Goal: Information Seeking & Learning: Learn about a topic

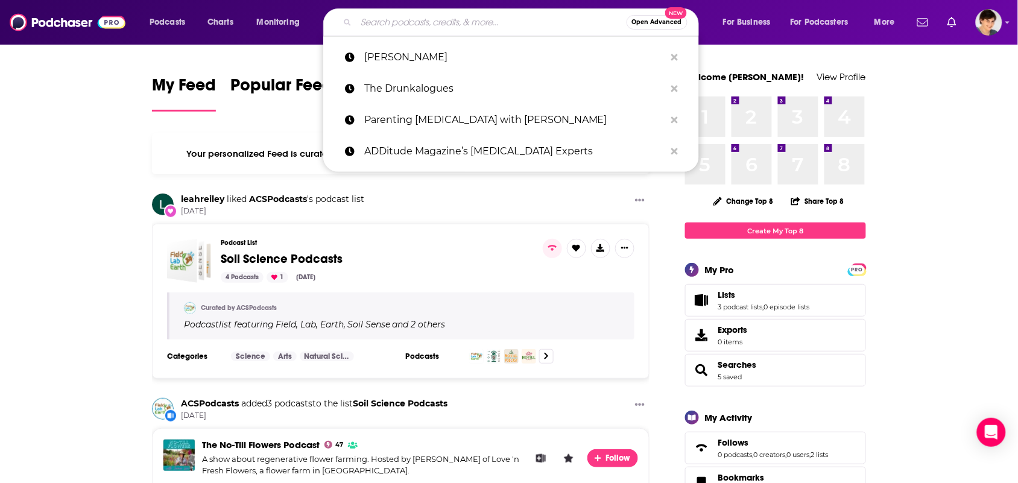
click at [436, 20] on input "Search podcasts, credits, & more..." at bounding box center [491, 22] width 270 height 19
click at [477, 26] on input "Search podcasts, credits, & more..." at bounding box center [491, 22] width 270 height 19
paste input "" The Children's Book Podcast""
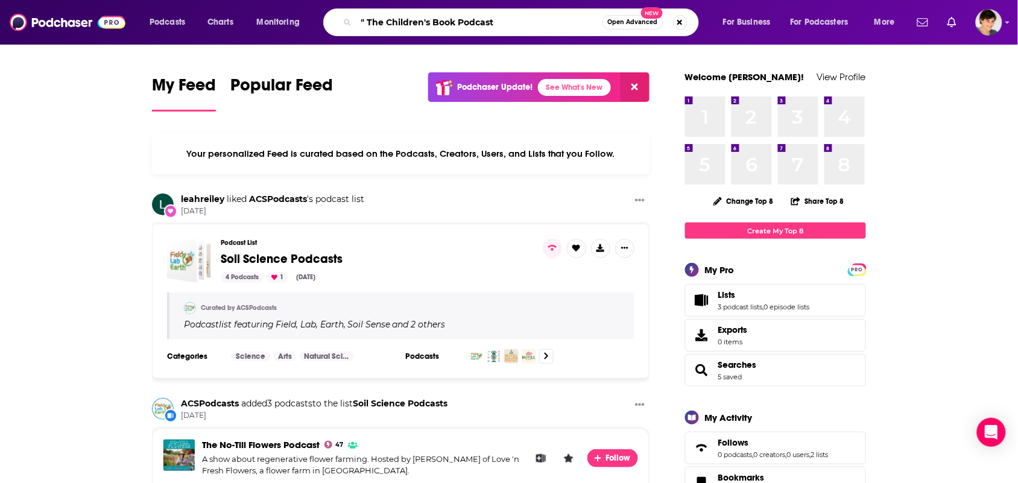
drag, startPoint x: 366, startPoint y: 22, endPoint x: 387, endPoint y: 55, distance: 38.8
click at [368, 26] on input "" The Children's Book Podcast" at bounding box center [479, 22] width 246 height 19
click at [500, 27] on input "The Children's Book Podcast" at bounding box center [479, 22] width 246 height 19
type input "The Children's Book Podcast"
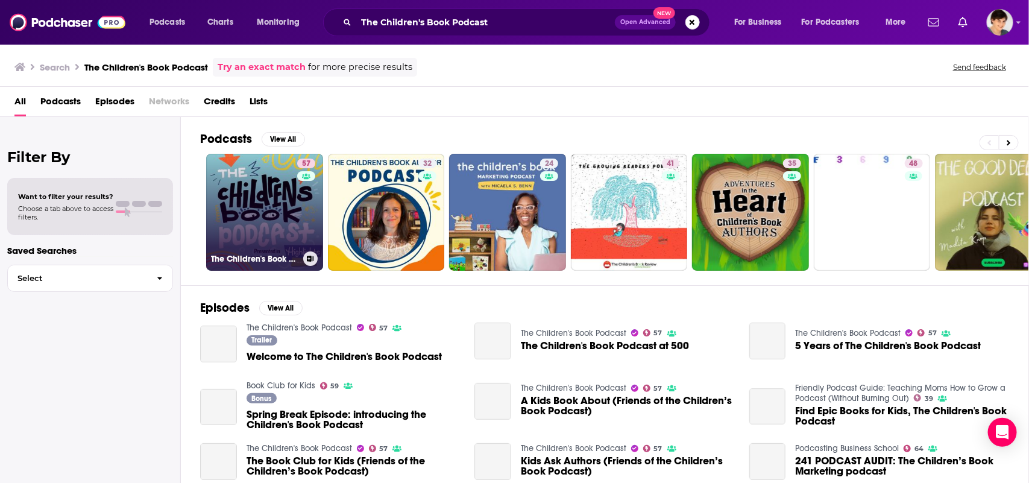
click at [252, 197] on link "57 The Children's Book Podcast" at bounding box center [264, 212] width 117 height 117
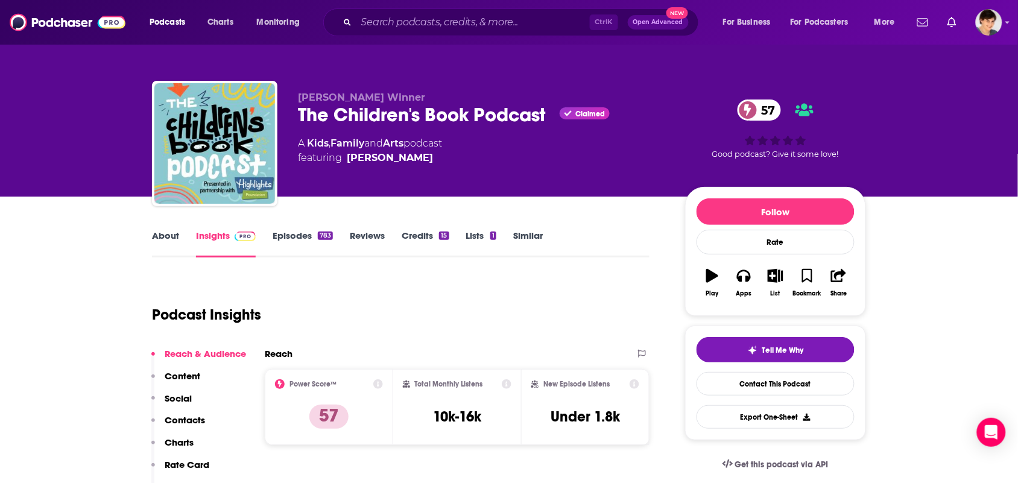
click at [532, 243] on link "Similar" at bounding box center [528, 244] width 30 height 28
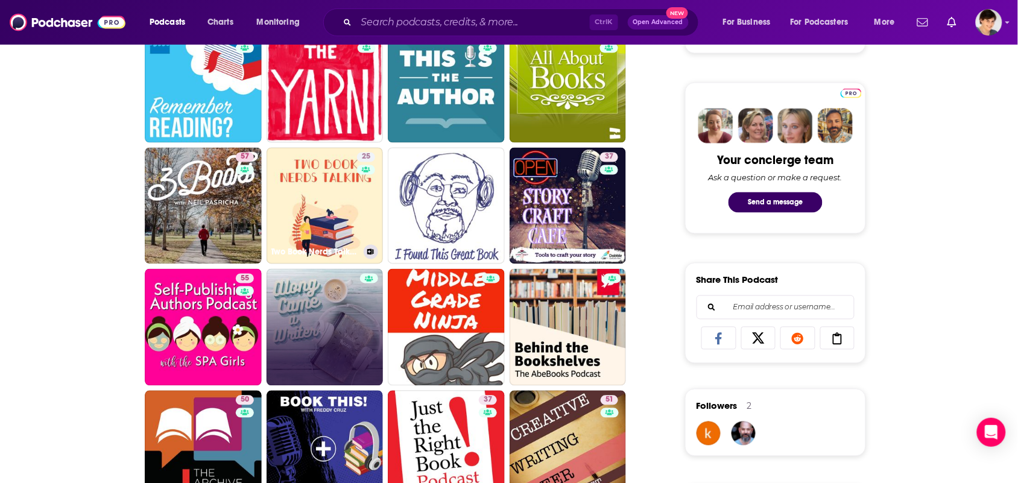
scroll to position [603, 0]
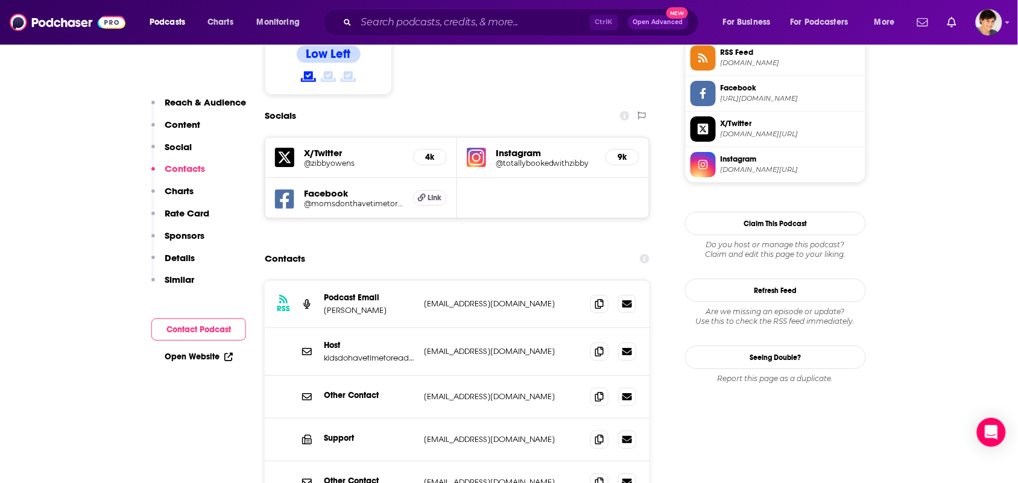
scroll to position [1130, 0]
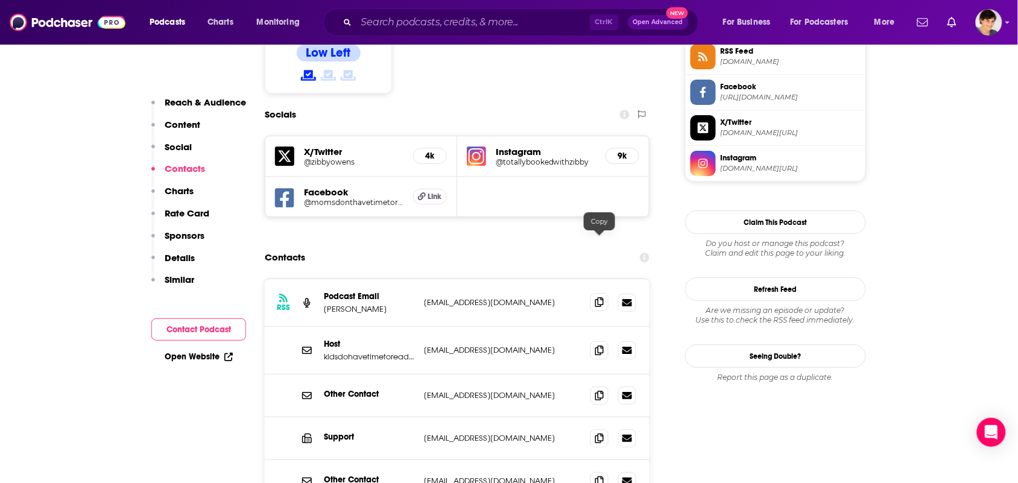
click at [601, 293] on span at bounding box center [599, 302] width 18 height 18
click at [598, 345] on icon at bounding box center [599, 350] width 8 height 10
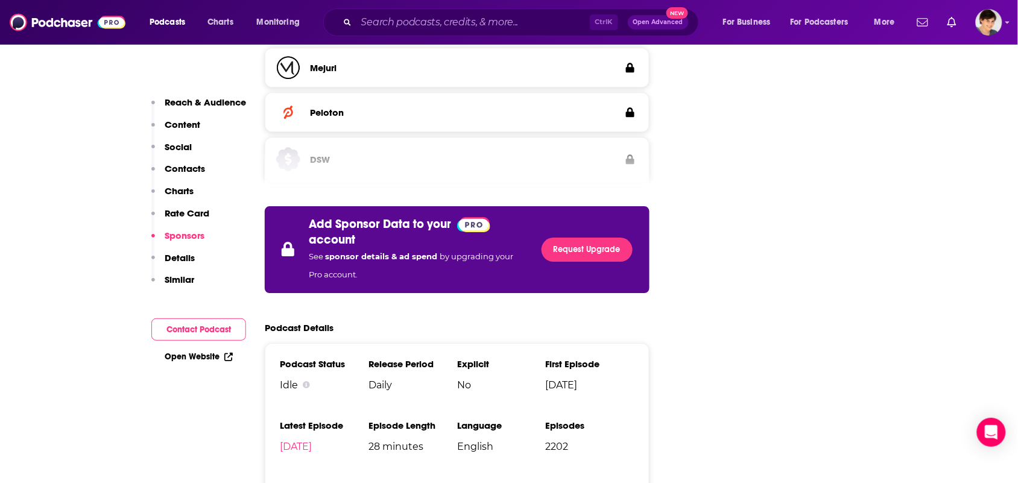
scroll to position [2487, 0]
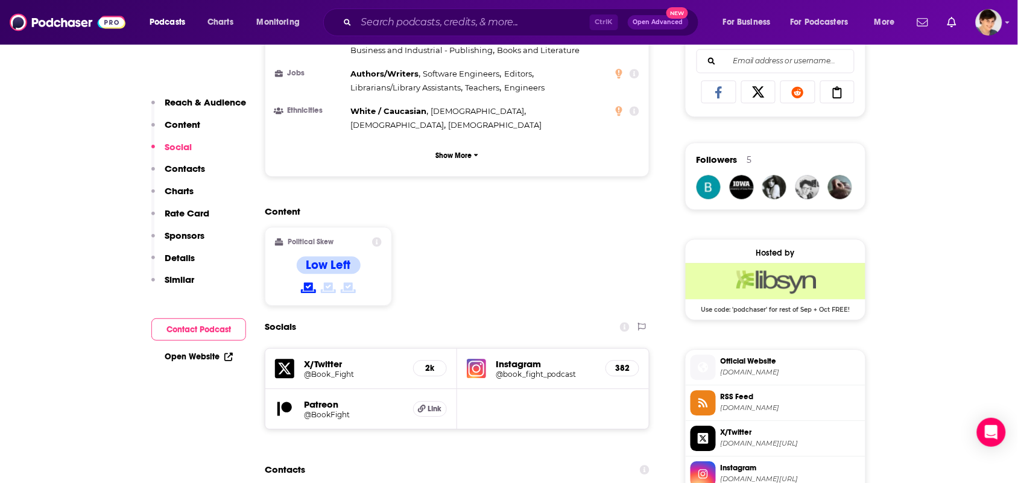
scroll to position [904, 0]
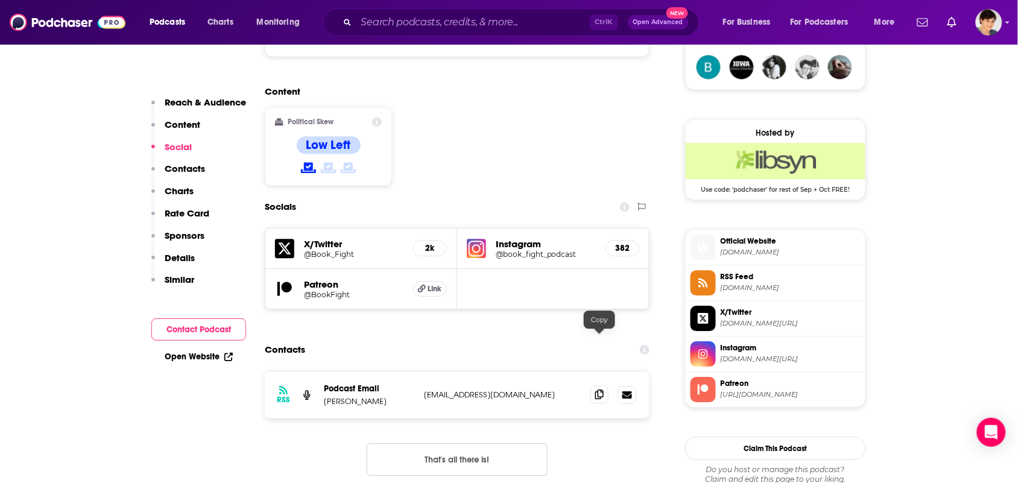
click at [602, 389] on icon at bounding box center [599, 394] width 8 height 10
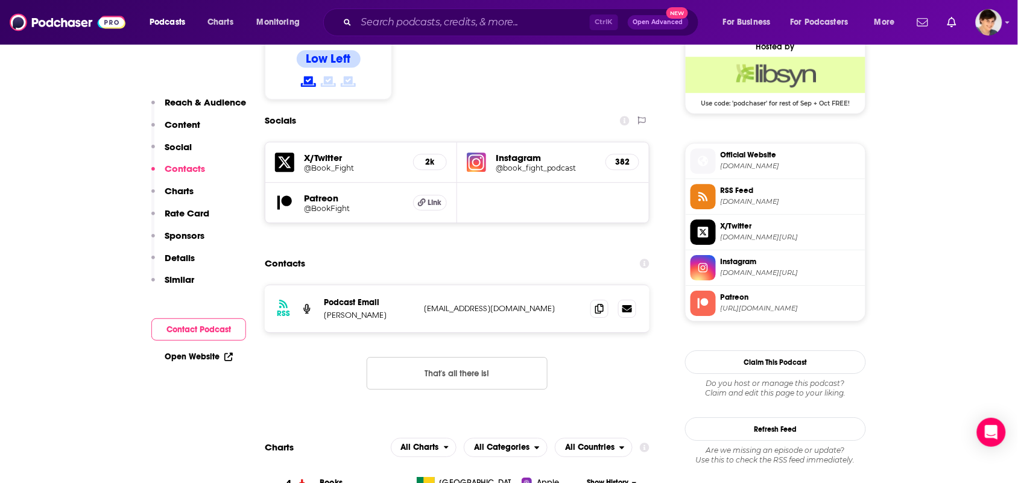
scroll to position [980, 0]
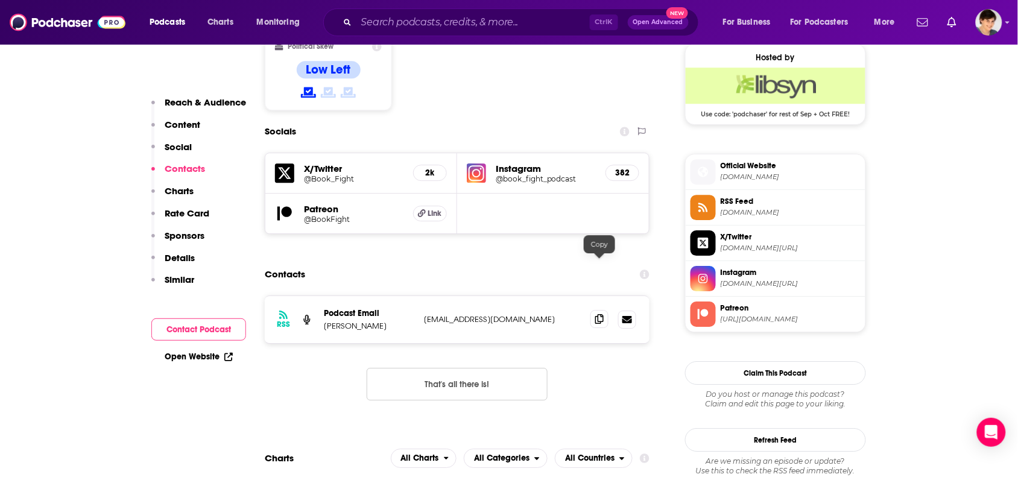
click at [603, 314] on icon at bounding box center [599, 319] width 8 height 10
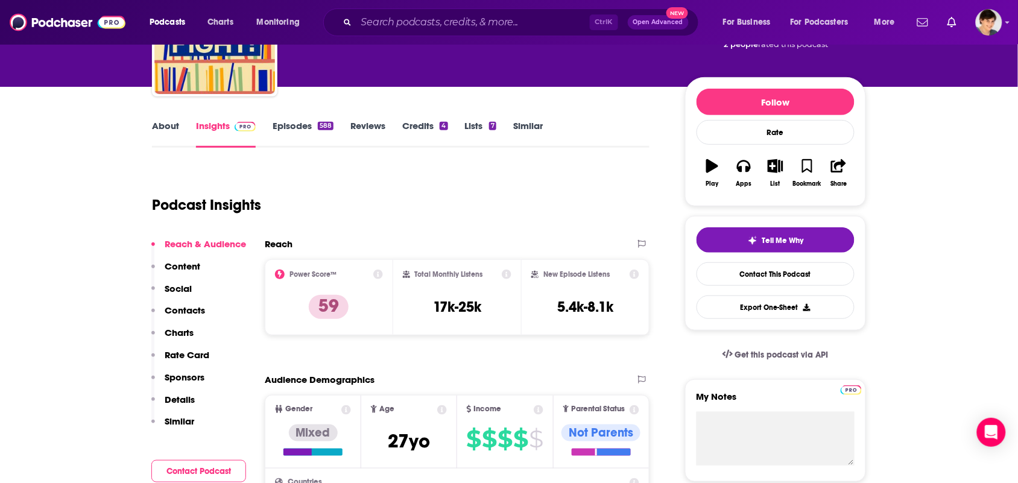
scroll to position [0, 0]
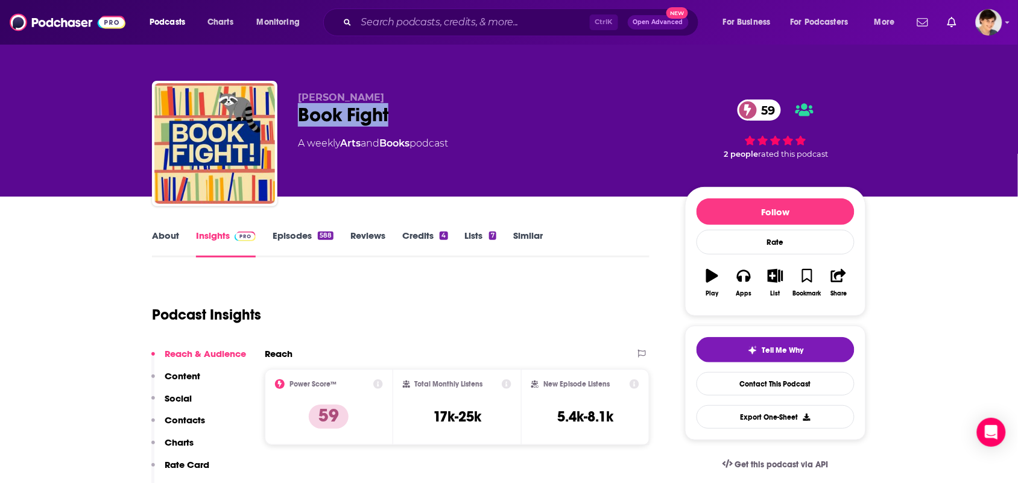
drag, startPoint x: 396, startPoint y: 124, endPoint x: 304, endPoint y: 88, distance: 98.3
click at [300, 116] on div "Book Fight 59" at bounding box center [482, 115] width 368 height 24
copy h2 "Book Fight"
drag, startPoint x: 377, startPoint y: 91, endPoint x: 299, endPoint y: 77, distance: 79.6
click at [299, 86] on div "Mike Ingram Book Fight 59 A weekly Arts and Books podcast 59 2 people rated thi…" at bounding box center [509, 146] width 714 height 130
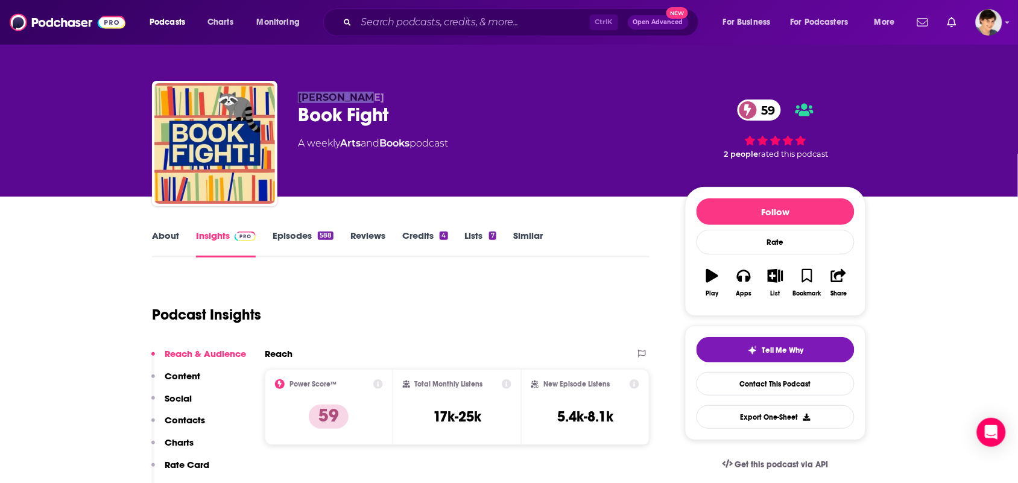
copy span "Mike Ingram"
drag, startPoint x: 414, startPoint y: 155, endPoint x: 362, endPoint y: 145, distance: 52.7
click at [348, 145] on div "Mike Ingram Book Fight 59 A weekly Arts and Books podcast" at bounding box center [482, 140] width 368 height 96
click at [429, 158] on div "Mike Ingram Book Fight 59 A weekly Arts and Books podcast" at bounding box center [482, 140] width 368 height 96
drag, startPoint x: 417, startPoint y: 155, endPoint x: 342, endPoint y: 152, distance: 74.2
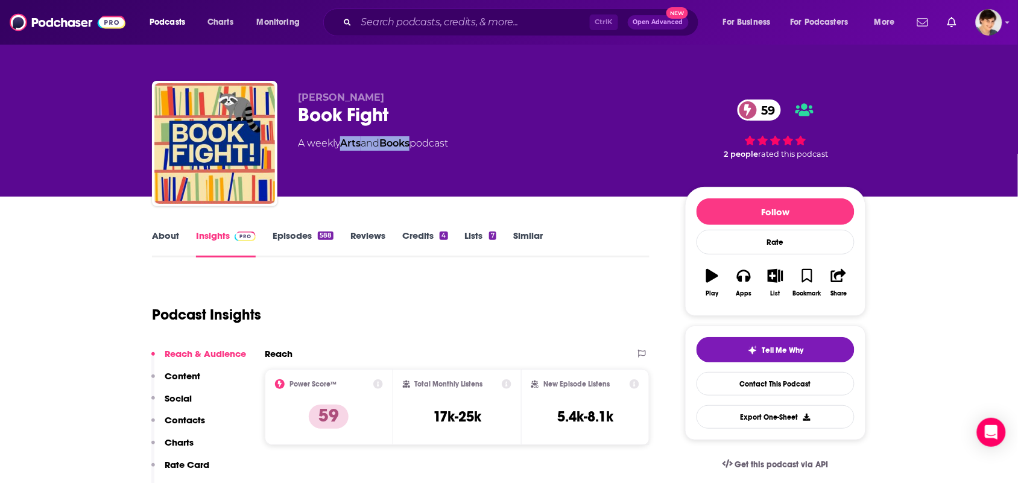
click at [342, 152] on div "Mike Ingram Book Fight 59 A weekly Arts and Books podcast" at bounding box center [482, 140] width 368 height 96
copy div "Arts and Books"
click at [172, 235] on link "About" at bounding box center [165, 244] width 27 height 28
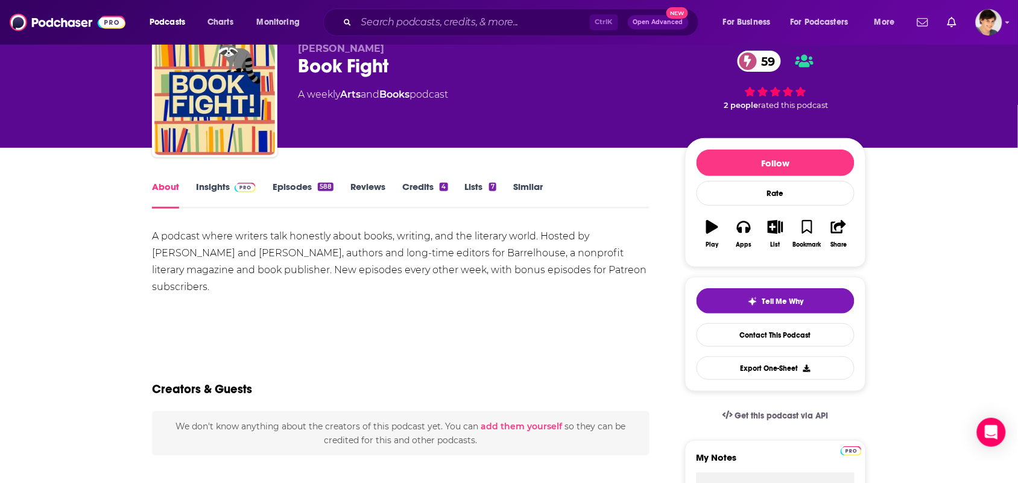
scroll to position [75, 0]
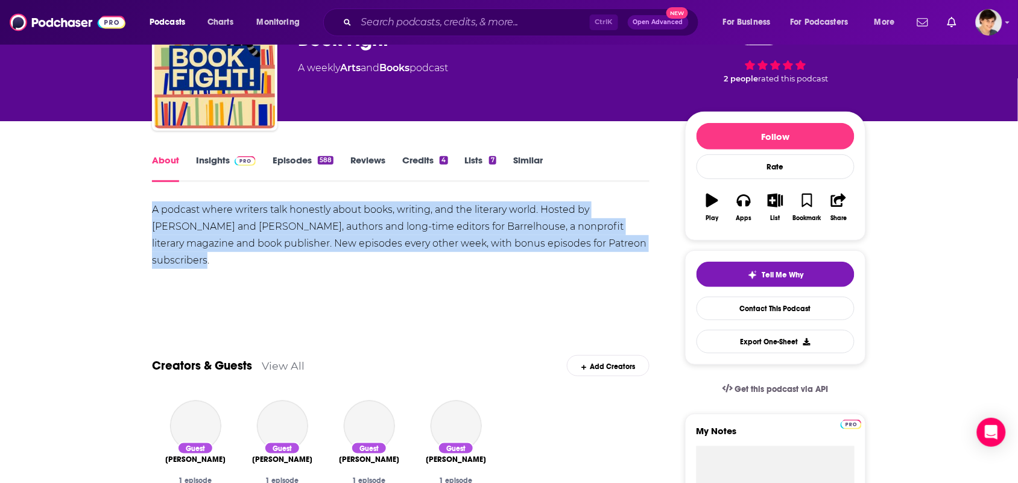
drag, startPoint x: 624, startPoint y: 246, endPoint x: 122, endPoint y: 213, distance: 503.3
copy div "A podcast where writers talk honestly about books, writing, and the literary wo…"
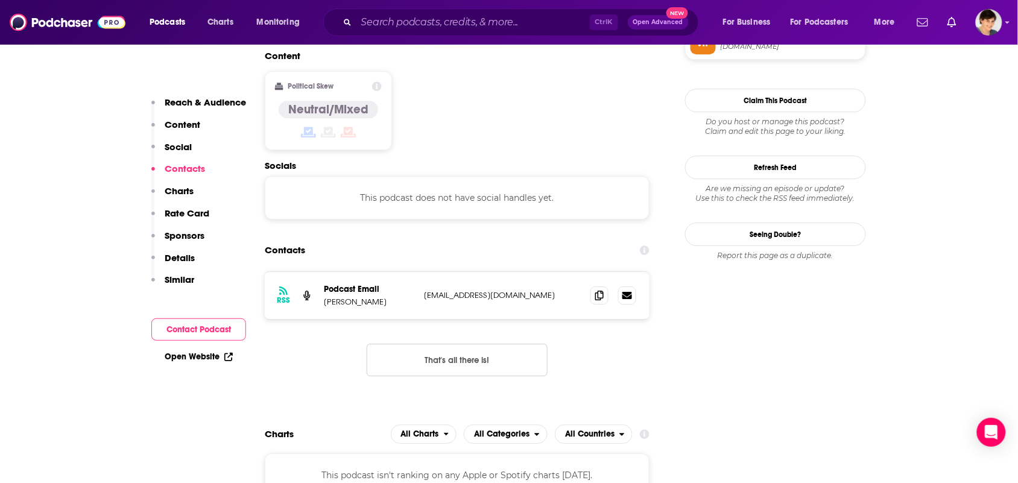
scroll to position [1055, 0]
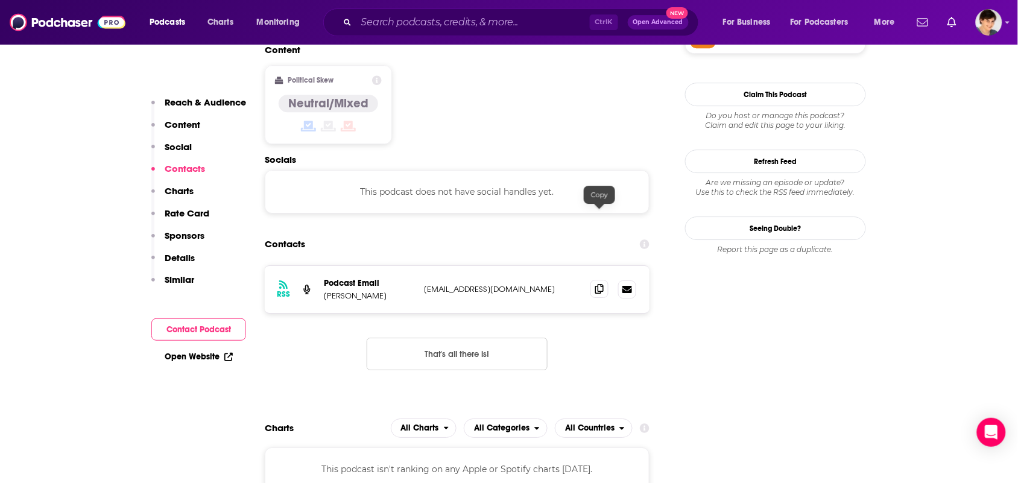
click at [595, 280] on span at bounding box center [599, 289] width 18 height 18
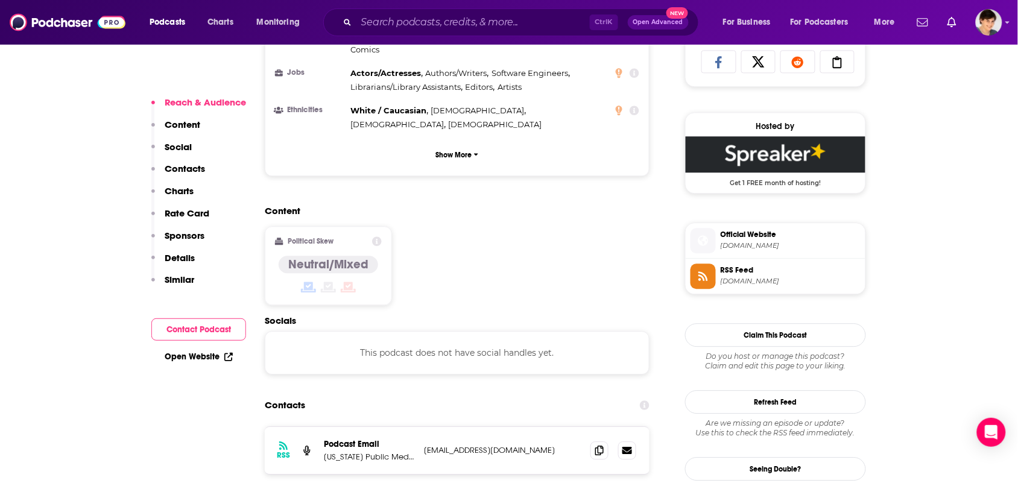
scroll to position [980, 0]
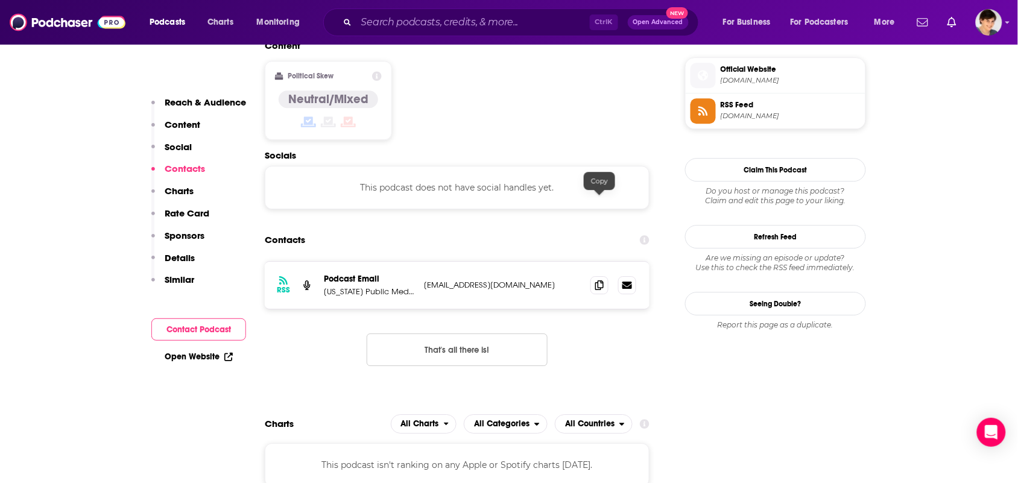
click at [587, 262] on div "RSS Podcast Email [US_STATE] Public Media [EMAIL_ADDRESS][DOMAIN_NAME] [EMAIL_A…" at bounding box center [457, 285] width 385 height 47
click at [601, 280] on icon at bounding box center [599, 285] width 8 height 10
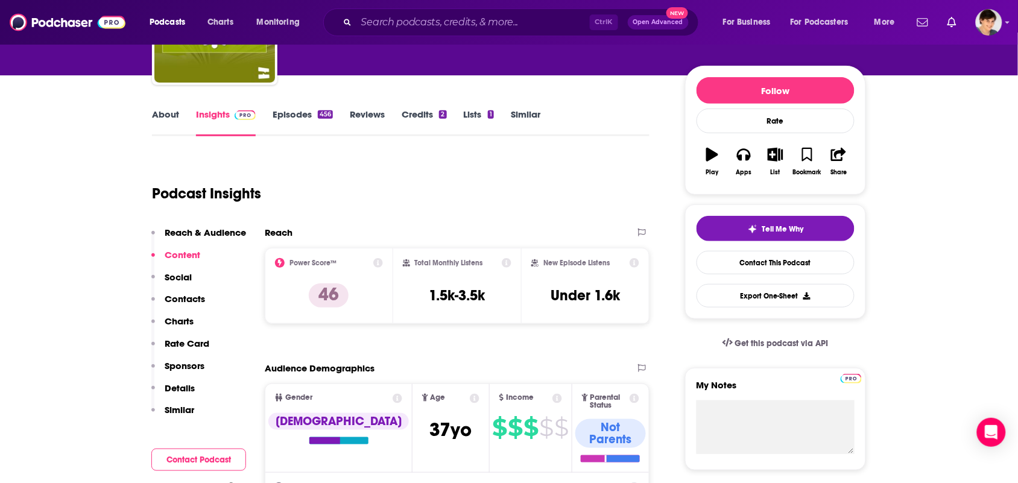
scroll to position [0, 0]
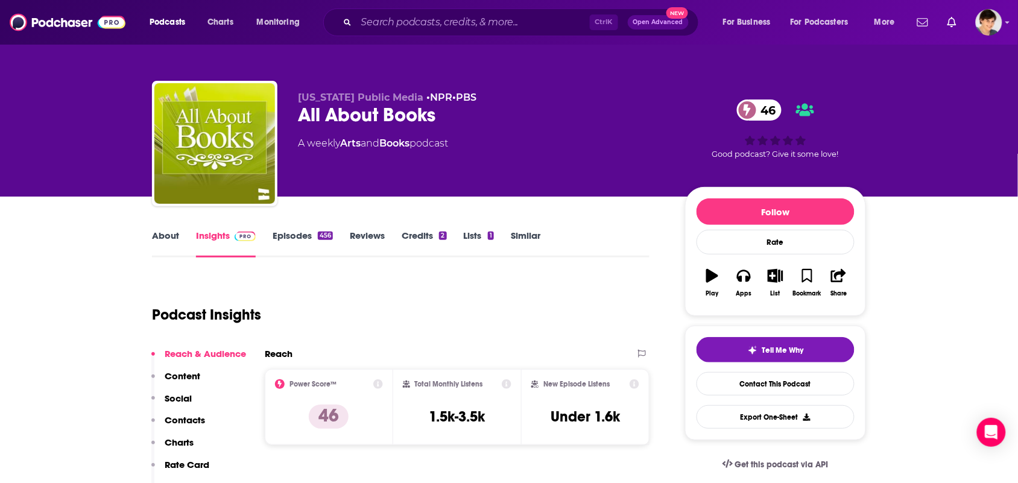
click at [166, 245] on link "About" at bounding box center [165, 244] width 27 height 28
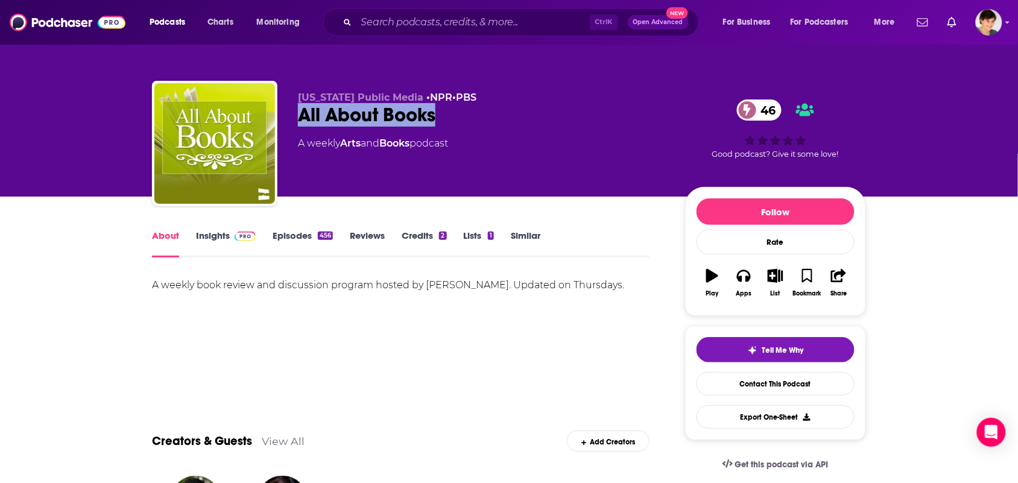
drag, startPoint x: 454, startPoint y: 118, endPoint x: 297, endPoint y: 118, distance: 156.8
click at [298, 122] on div "All About Books 46" at bounding box center [482, 115] width 368 height 24
copy h1 "All About Books"
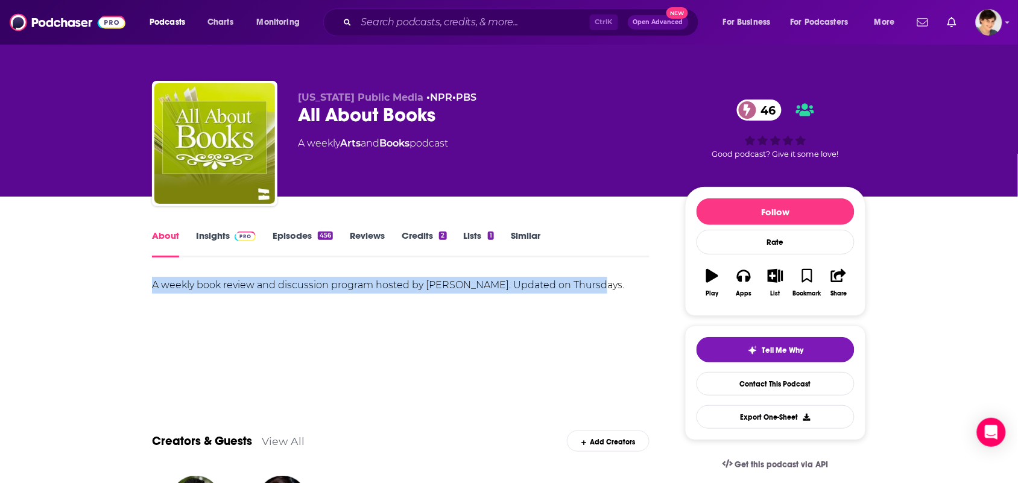
drag, startPoint x: 628, startPoint y: 295, endPoint x: 239, endPoint y: 194, distance: 401.4
copy div "A weekly book review and discussion program hosted by Pat Leach. Updated on Thu…"
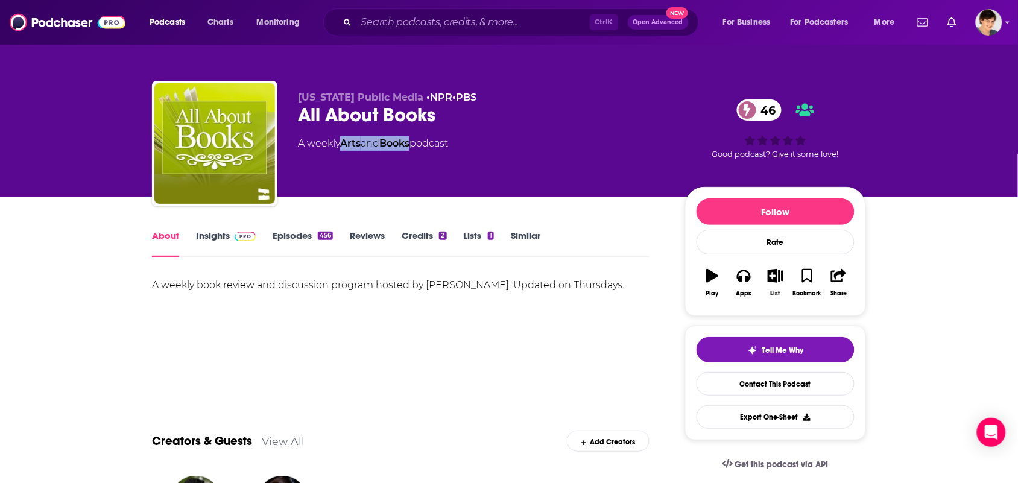
drag, startPoint x: 417, startPoint y: 161, endPoint x: 344, endPoint y: 160, distance: 73.0
click at [344, 160] on div "Nebraska Public Media • NPR • PBS All About Books 46 A weekly Arts and Books po…" at bounding box center [482, 140] width 368 height 96
copy div "Arts and Books"
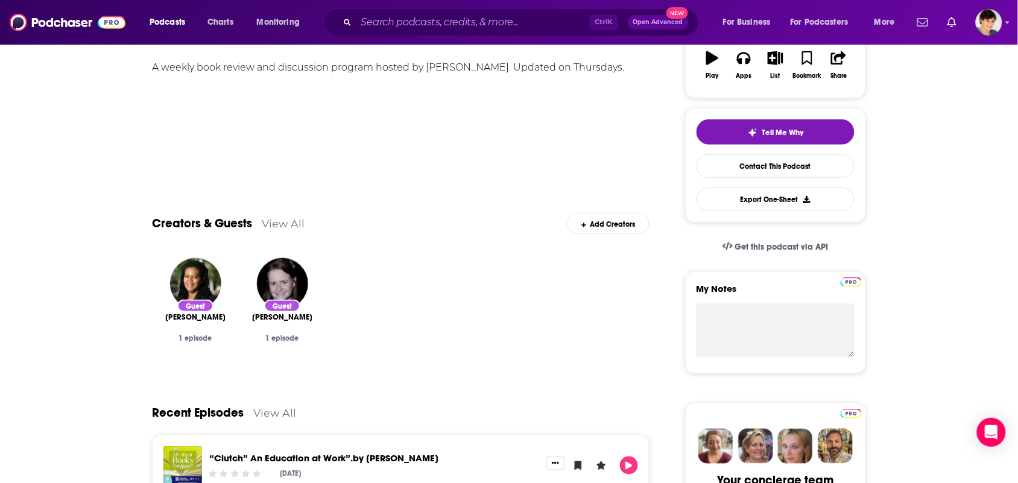
scroll to position [75, 0]
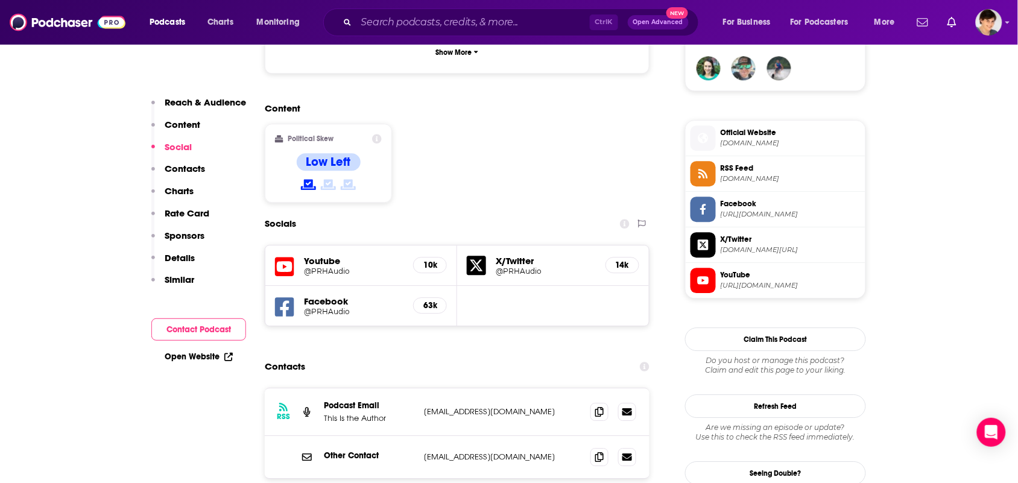
scroll to position [904, 0]
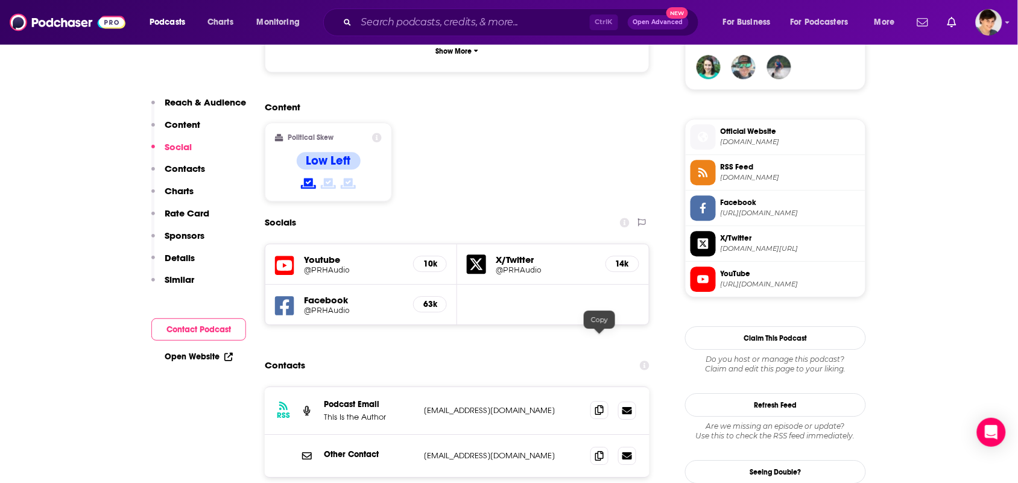
click at [601, 405] on icon at bounding box center [599, 410] width 8 height 10
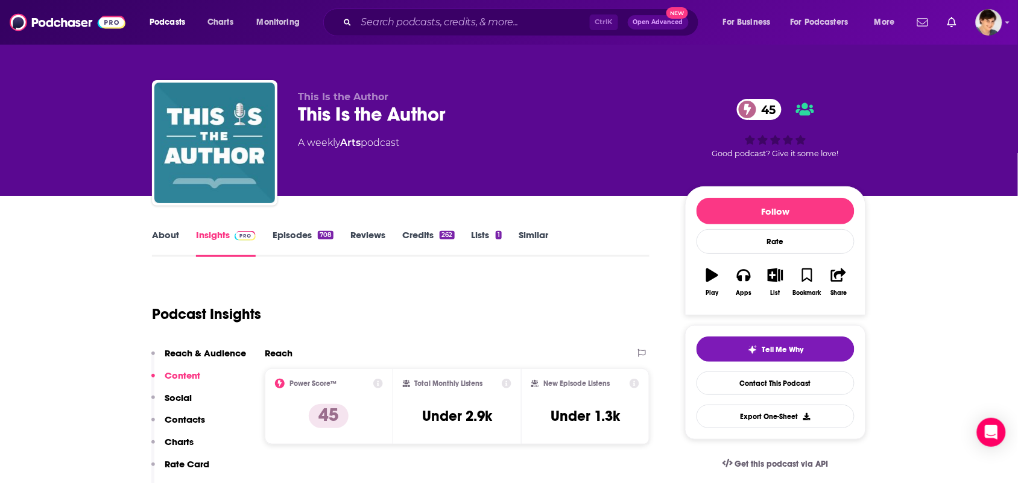
scroll to position [0, 0]
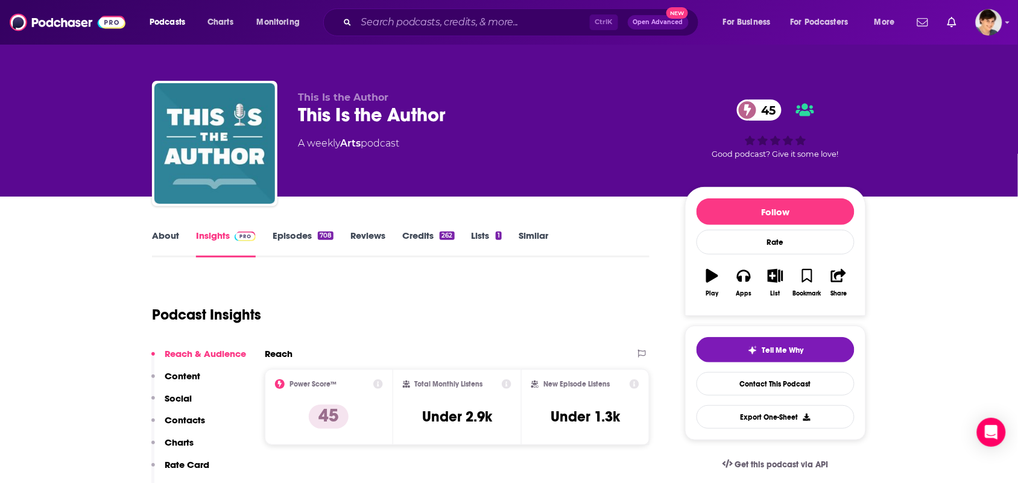
click at [181, 232] on div "About" at bounding box center [174, 244] width 44 height 28
click at [175, 236] on link "About" at bounding box center [165, 244] width 27 height 28
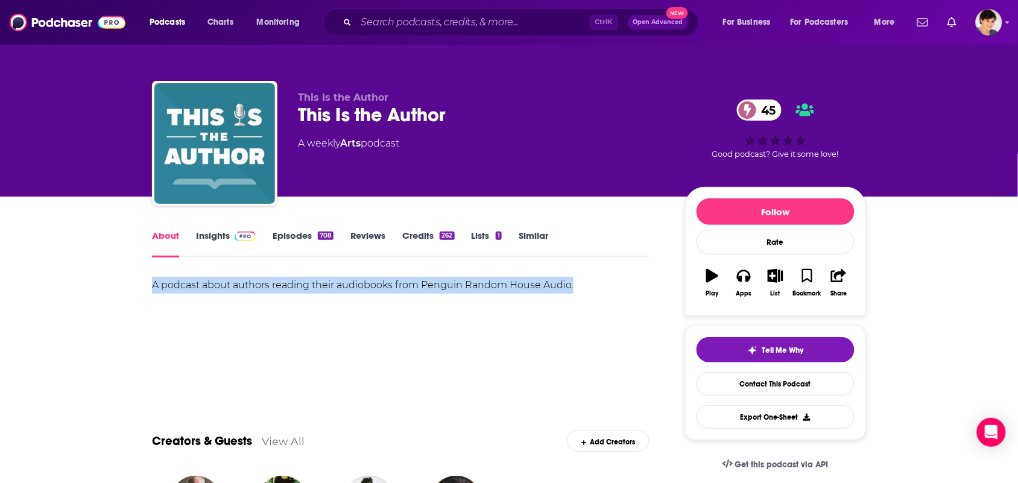
drag, startPoint x: 589, startPoint y: 291, endPoint x: 131, endPoint y: 282, distance: 458.3
copy div "A podcast about authors reading their audiobooks from Penguin Random House Audi…"
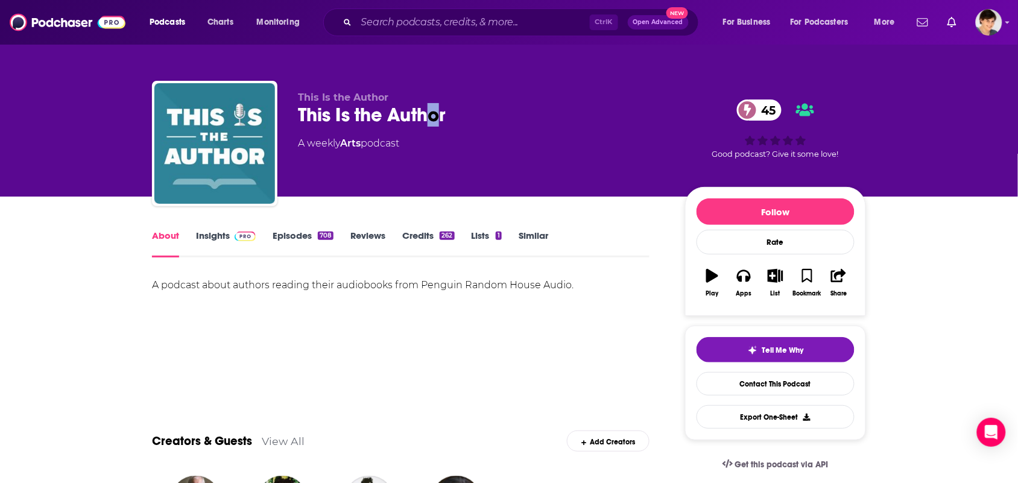
drag, startPoint x: 439, startPoint y: 115, endPoint x: 420, endPoint y: 115, distance: 19.3
click at [423, 115] on div "This Is the Author 45" at bounding box center [482, 115] width 368 height 24
click at [485, 122] on div "This Is the Author 45" at bounding box center [482, 115] width 368 height 24
drag, startPoint x: 471, startPoint y: 118, endPoint x: 297, endPoint y: 122, distance: 174.3
click at [298, 122] on div "This Is the Author 45" at bounding box center [482, 115] width 368 height 24
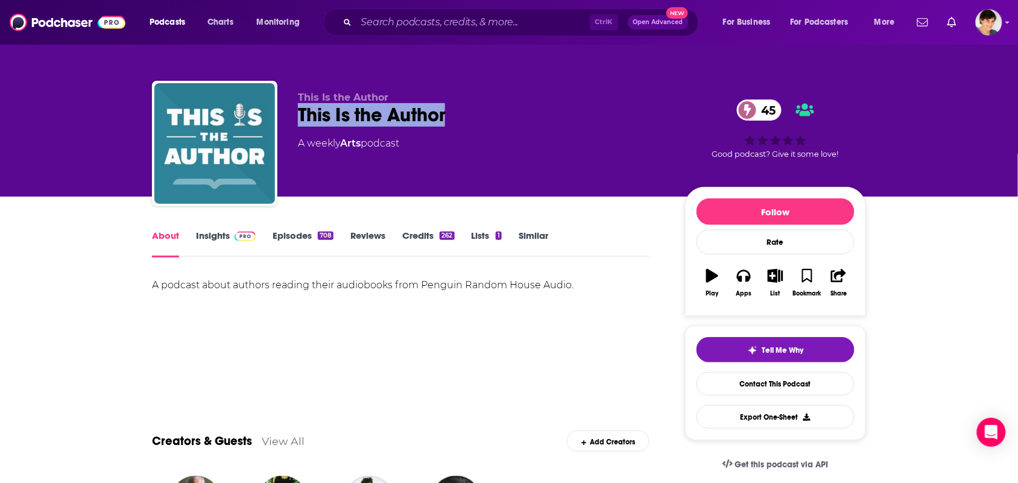
copy h1 "This Is the Author"
click at [356, 157] on div "This Is the Author This Is the Author 45 A weekly Arts podcast" at bounding box center [482, 140] width 368 height 96
drag, startPoint x: 363, startPoint y: 160, endPoint x: 342, endPoint y: 160, distance: 21.1
click at [342, 160] on div "This Is the Author This Is the Author 45 A weekly Arts podcast" at bounding box center [482, 140] width 368 height 96
copy link "Arts"
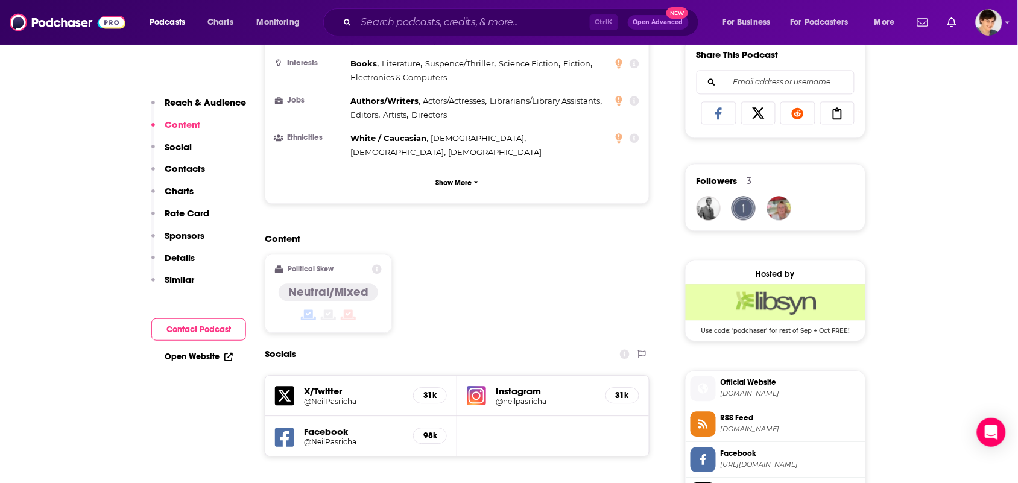
scroll to position [829, 0]
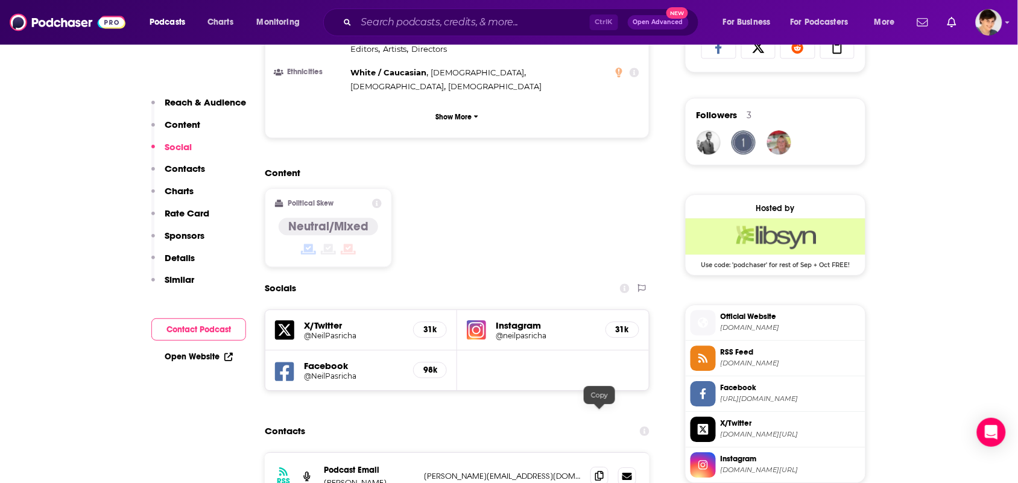
click at [594, 467] on span at bounding box center [599, 476] width 18 height 18
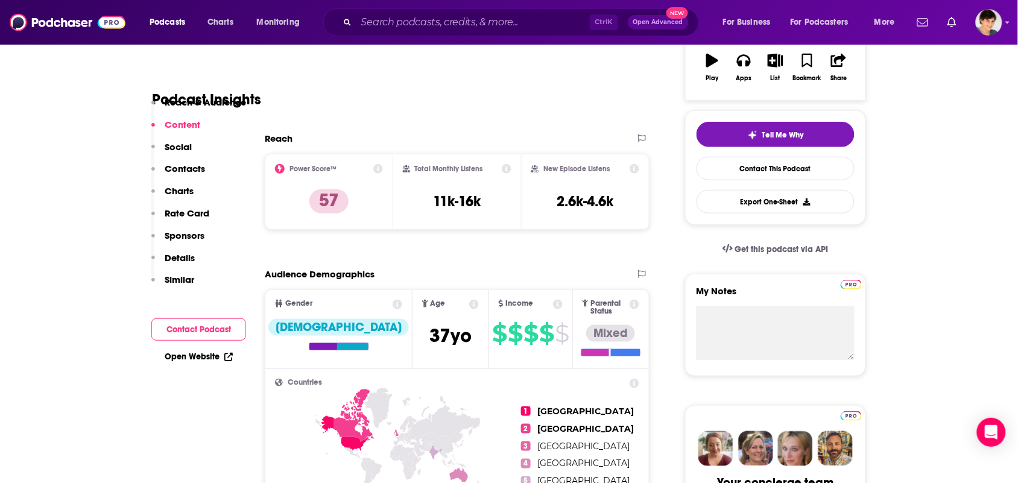
scroll to position [0, 0]
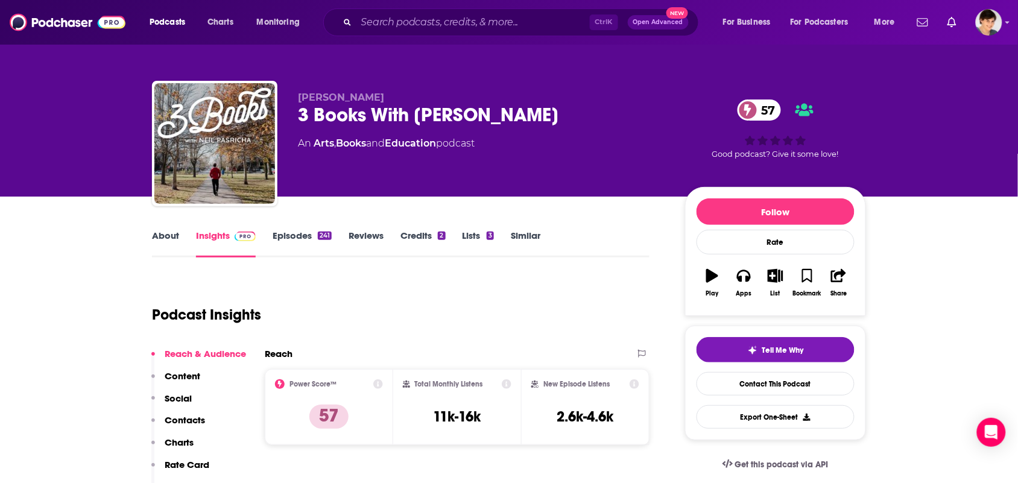
click at [169, 236] on link "About" at bounding box center [165, 244] width 27 height 28
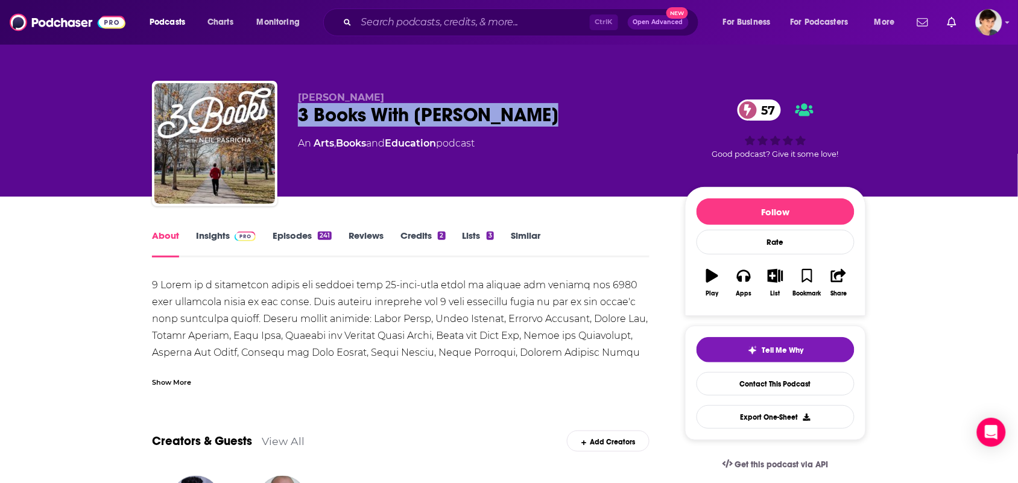
drag, startPoint x: 507, startPoint y: 116, endPoint x: 289, endPoint y: 121, distance: 217.7
click at [289, 121] on div "[PERSON_NAME] 3 Books With [PERSON_NAME] 57 An Arts , Books and Education podca…" at bounding box center [509, 146] width 714 height 130
copy h1 "3 Books With [PERSON_NAME]"
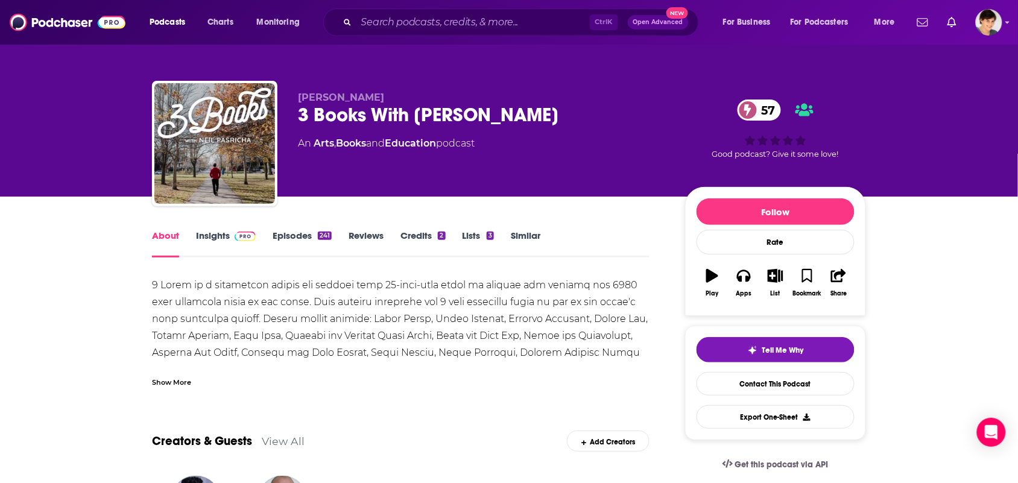
click at [212, 380] on div "Show More" at bounding box center [400, 377] width 497 height 20
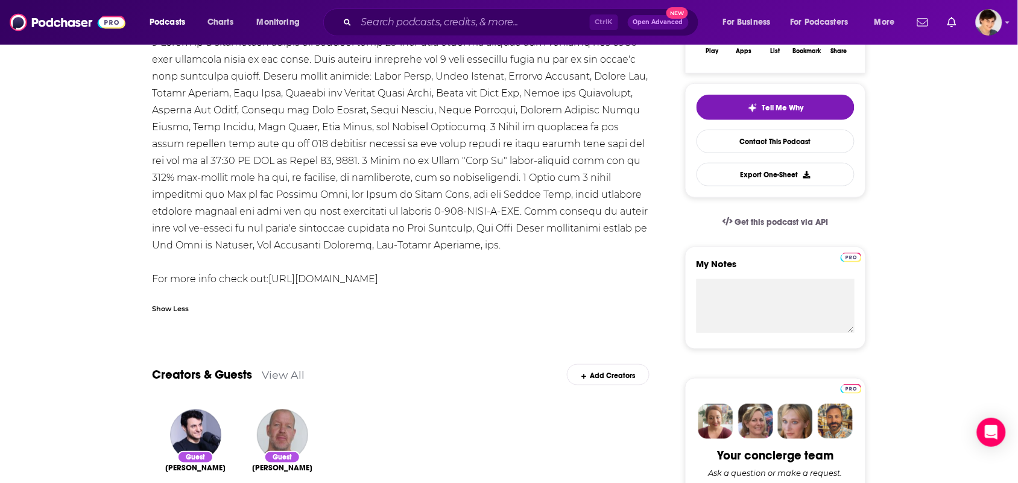
scroll to position [226, 0]
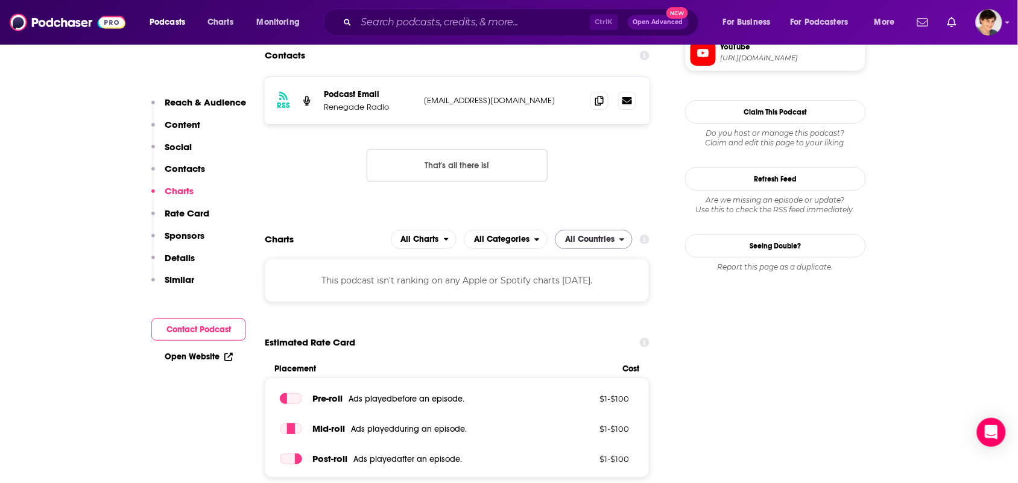
scroll to position [1055, 0]
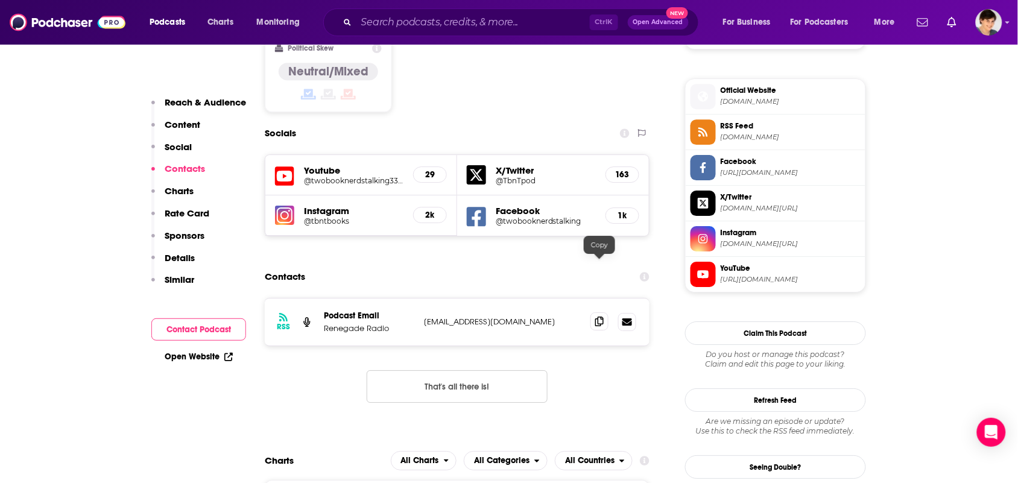
click at [601, 317] on icon at bounding box center [599, 322] width 8 height 10
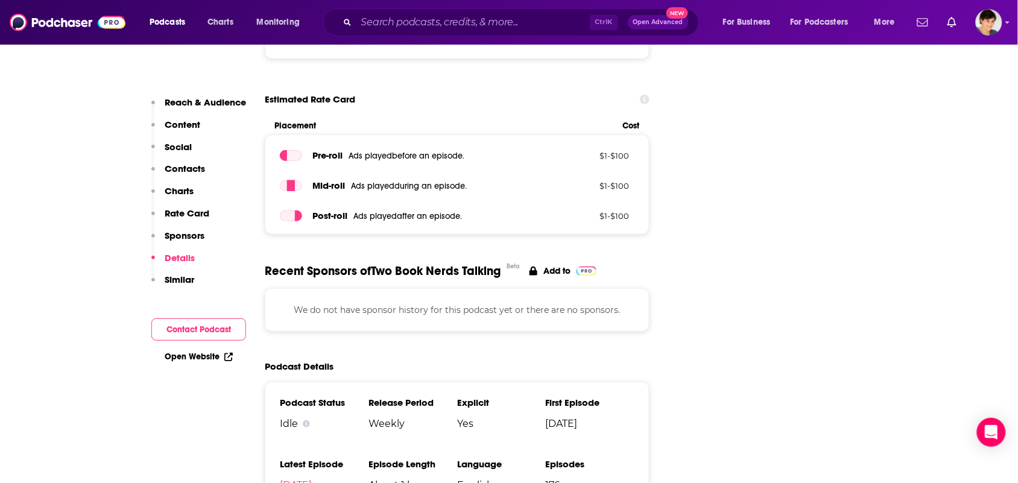
scroll to position [1733, 0]
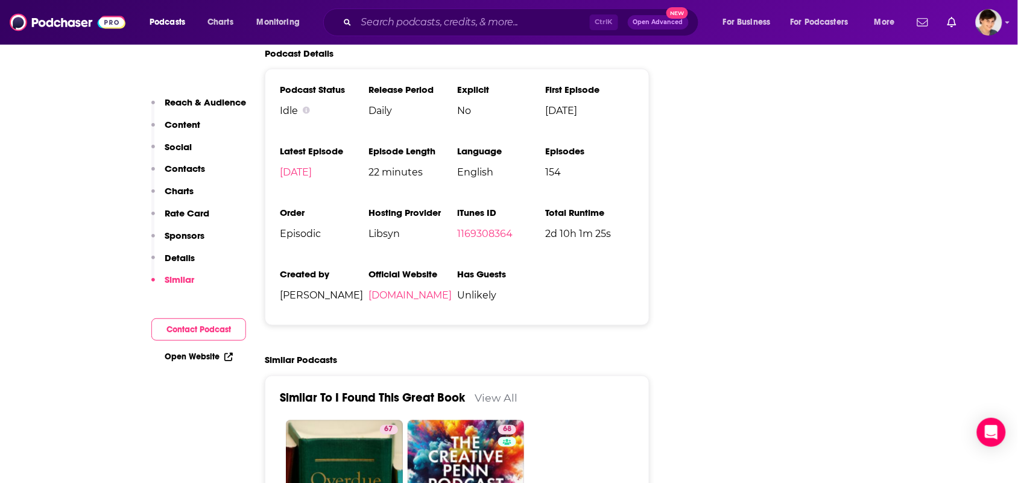
scroll to position [1507, 0]
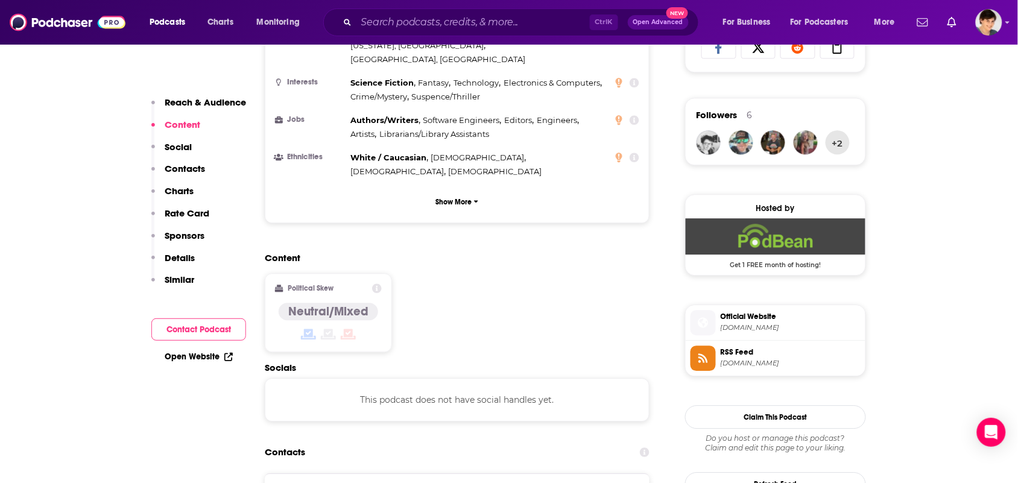
scroll to position [904, 0]
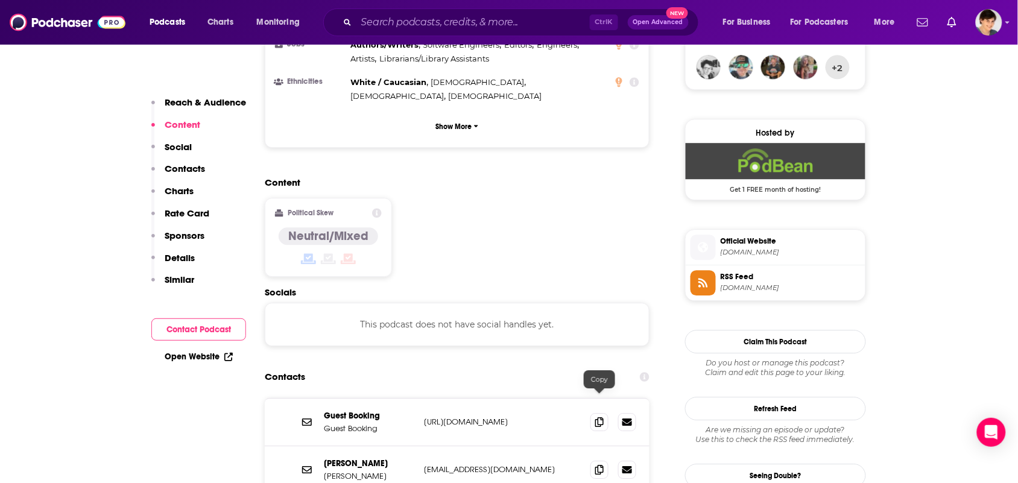
click at [609, 461] on div at bounding box center [613, 470] width 46 height 18
click at [603, 464] on icon at bounding box center [599, 469] width 8 height 10
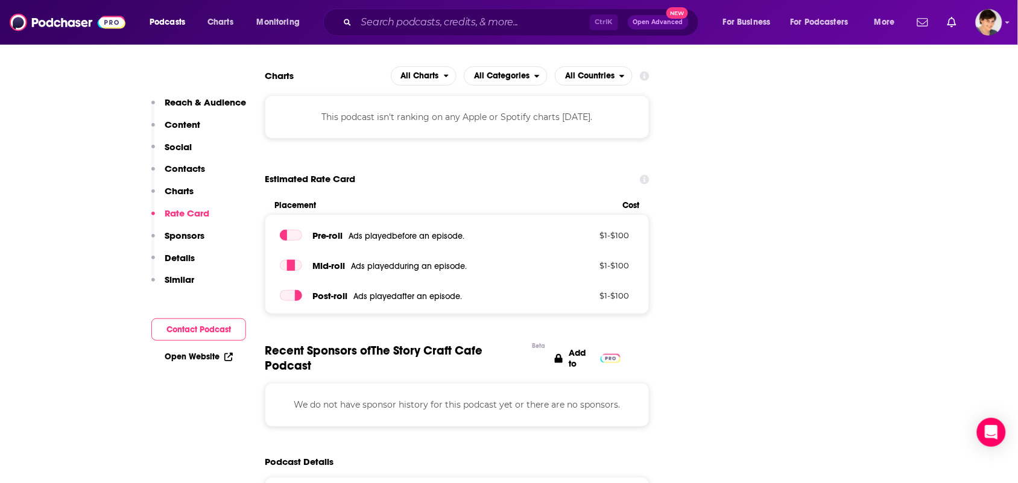
scroll to position [1658, 0]
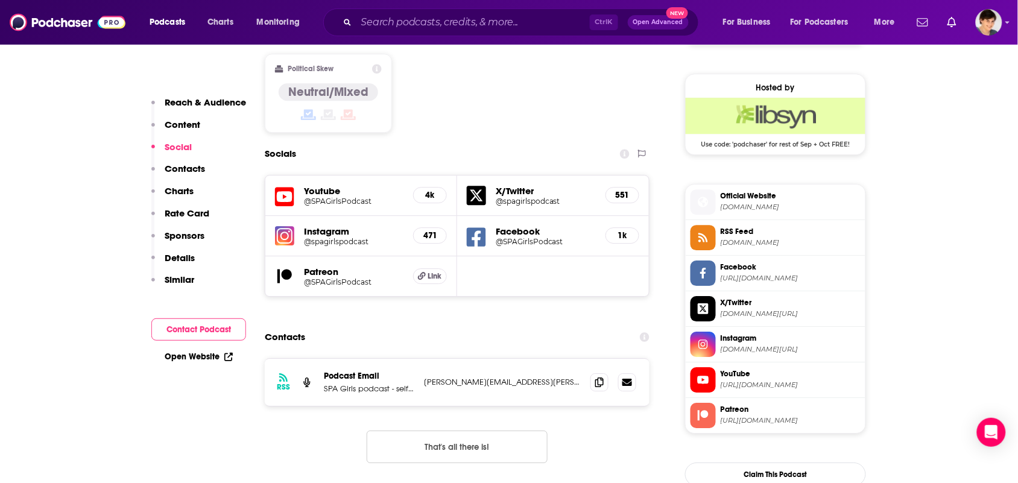
scroll to position [980, 0]
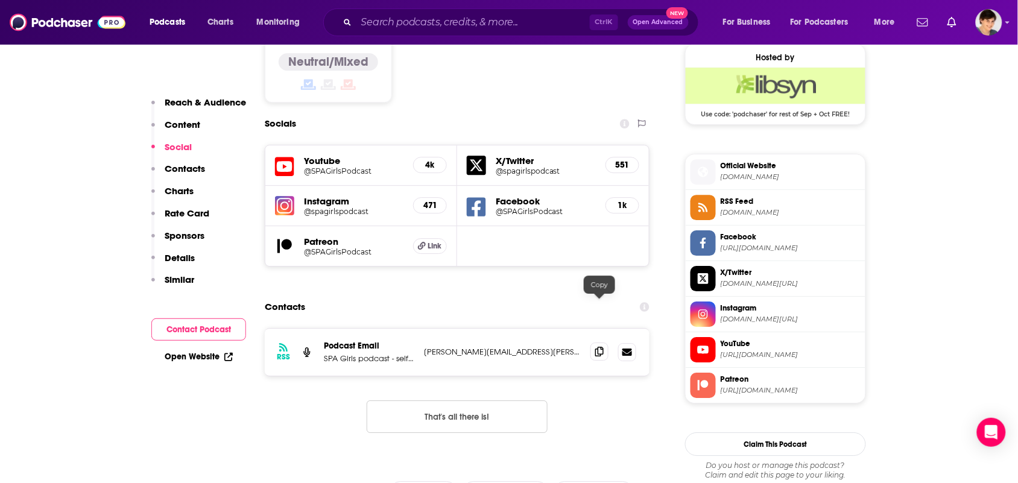
click at [604, 342] on span at bounding box center [599, 351] width 18 height 18
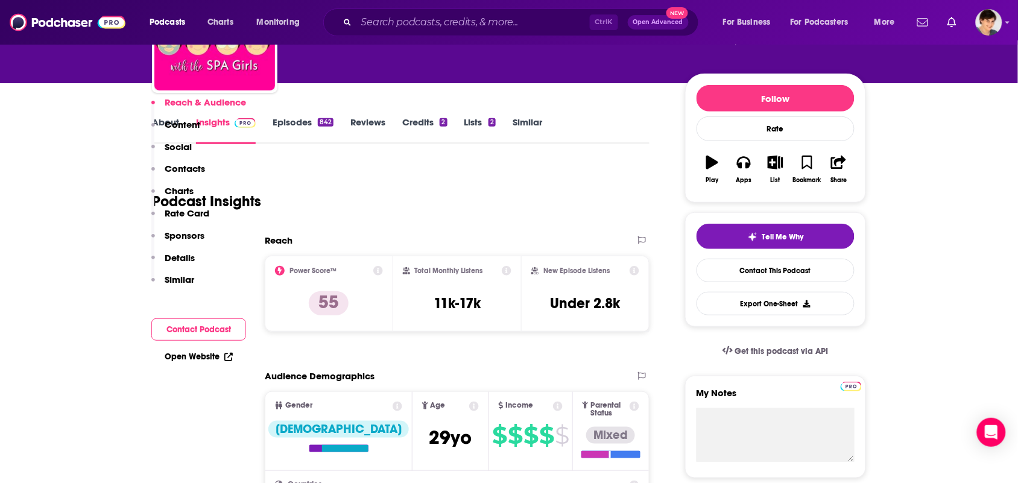
scroll to position [0, 0]
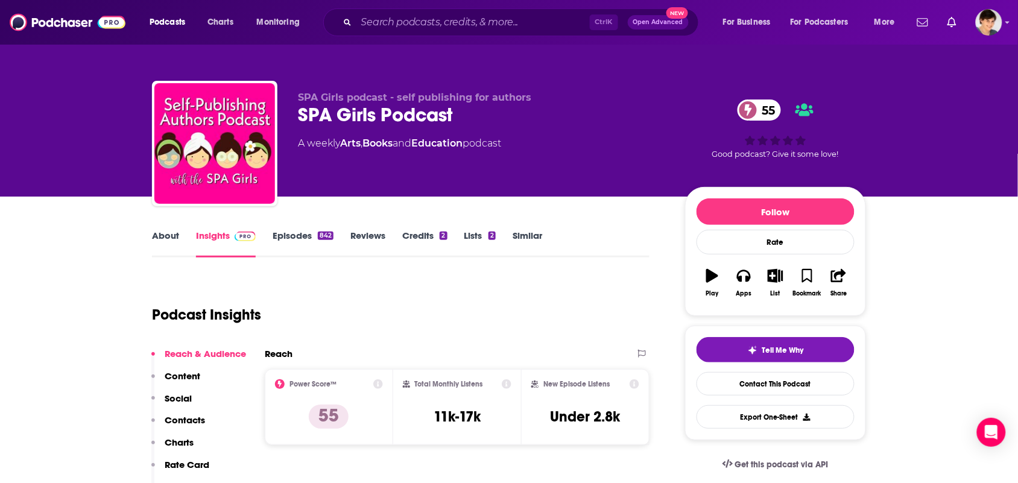
click at [166, 242] on link "About" at bounding box center [165, 244] width 27 height 28
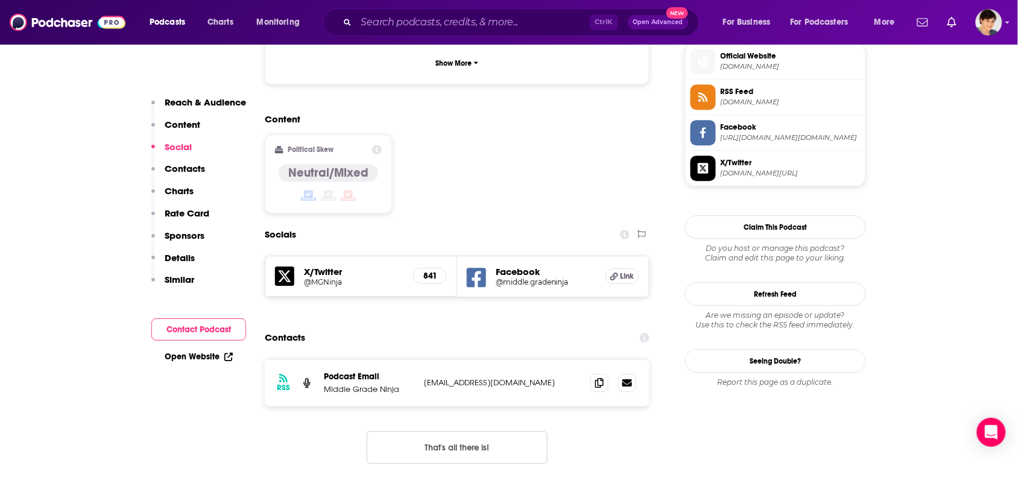
scroll to position [1206, 0]
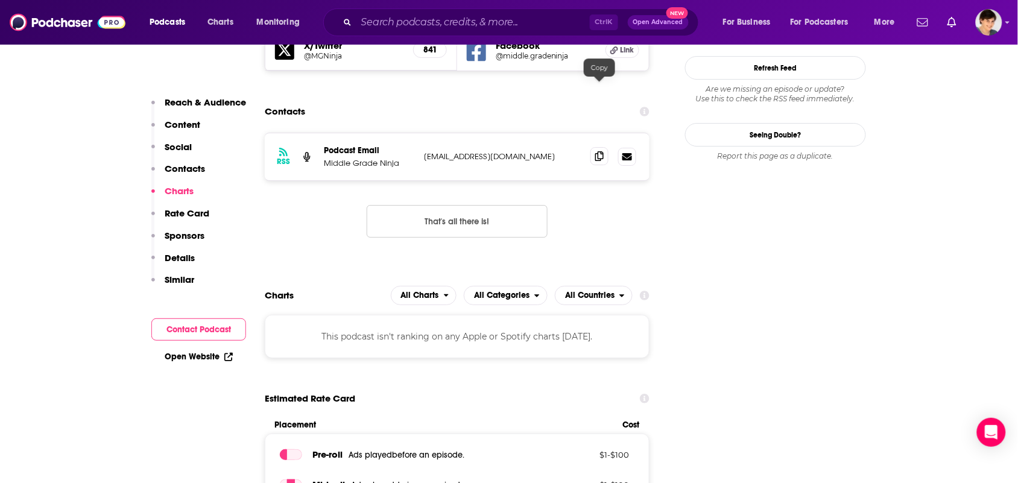
click at [599, 151] on icon at bounding box center [599, 156] width 8 height 10
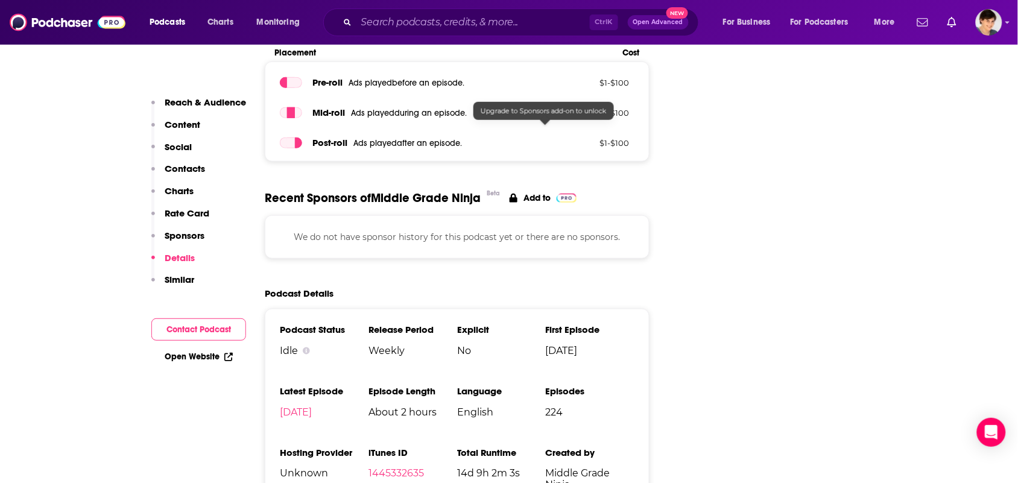
scroll to position [1658, 0]
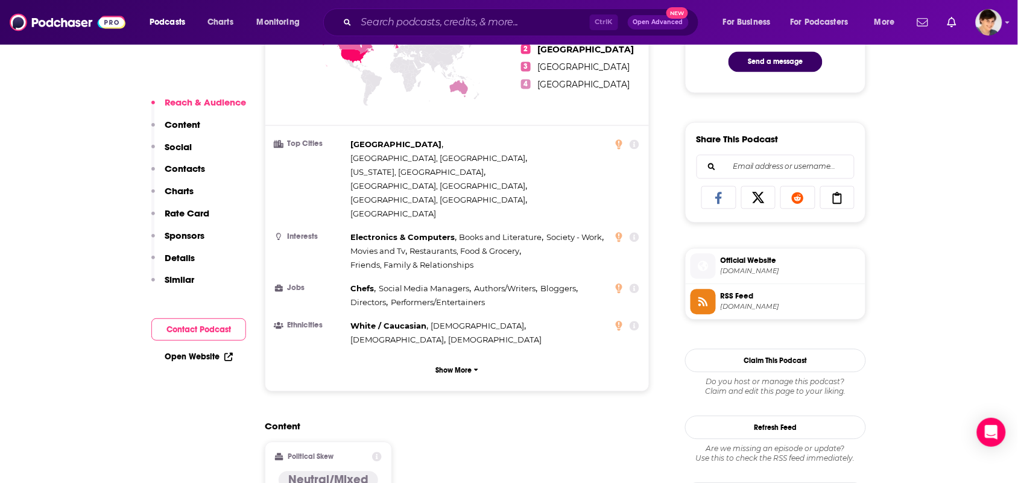
scroll to position [980, 0]
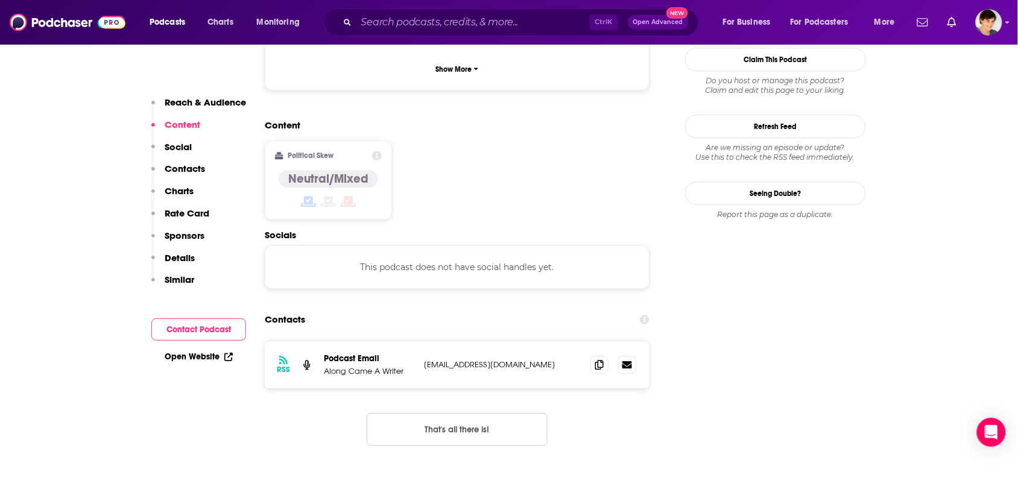
click at [612, 356] on div at bounding box center [613, 365] width 46 height 18
click at [601, 359] on icon at bounding box center [599, 364] width 8 height 10
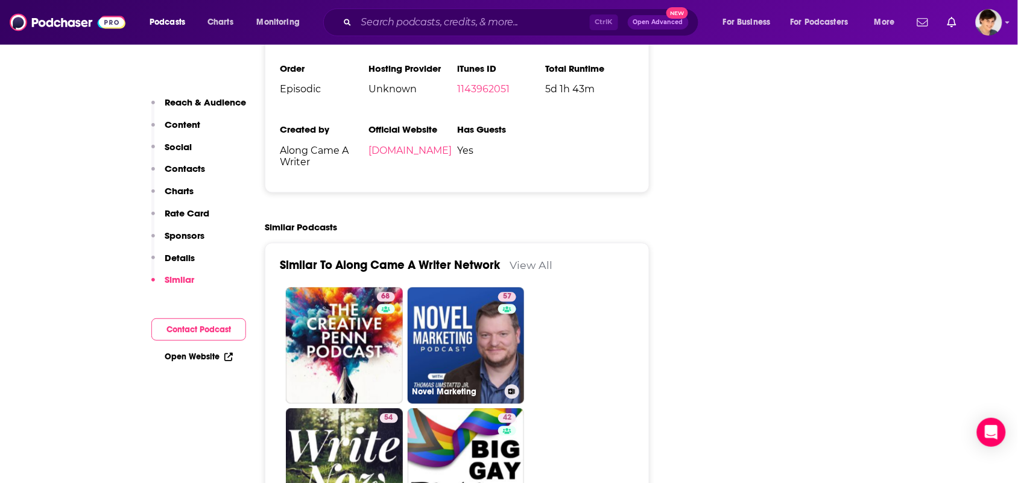
scroll to position [1658, 0]
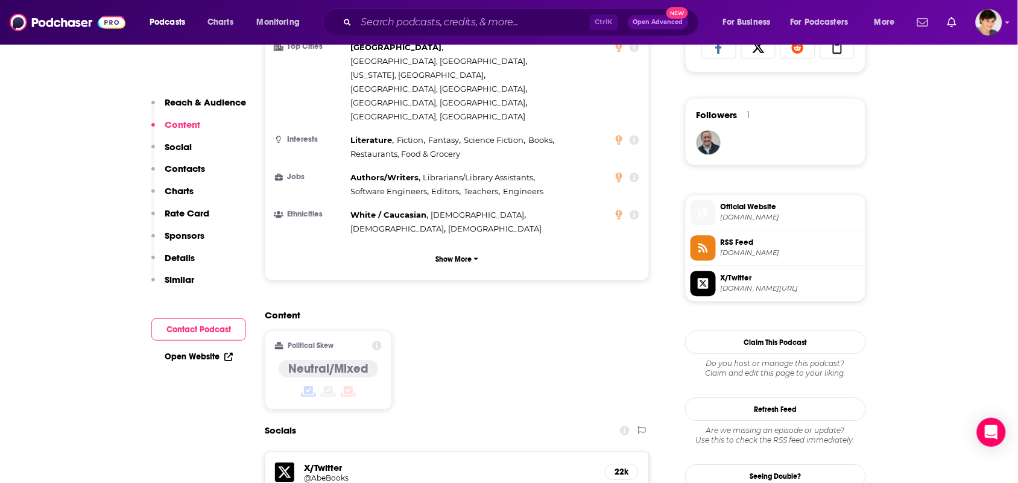
scroll to position [980, 0]
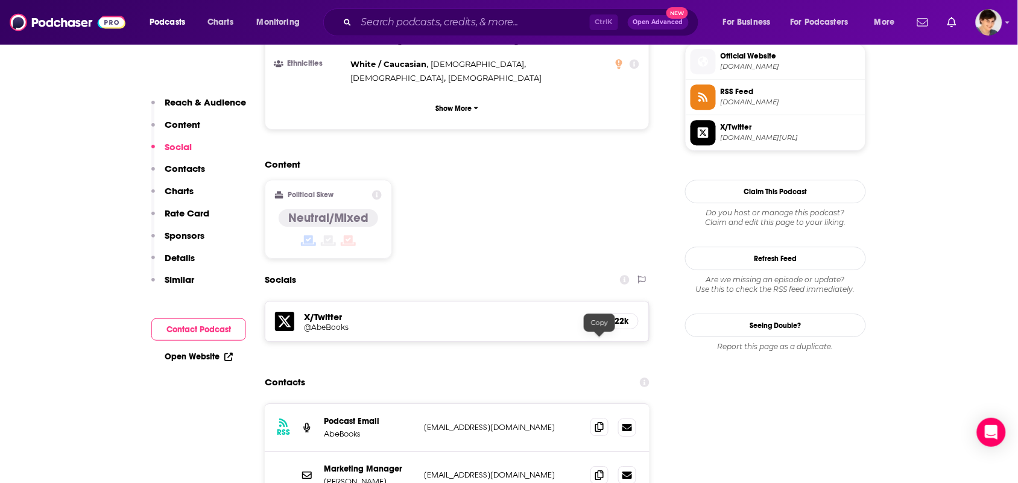
click at [606, 418] on span at bounding box center [599, 427] width 18 height 18
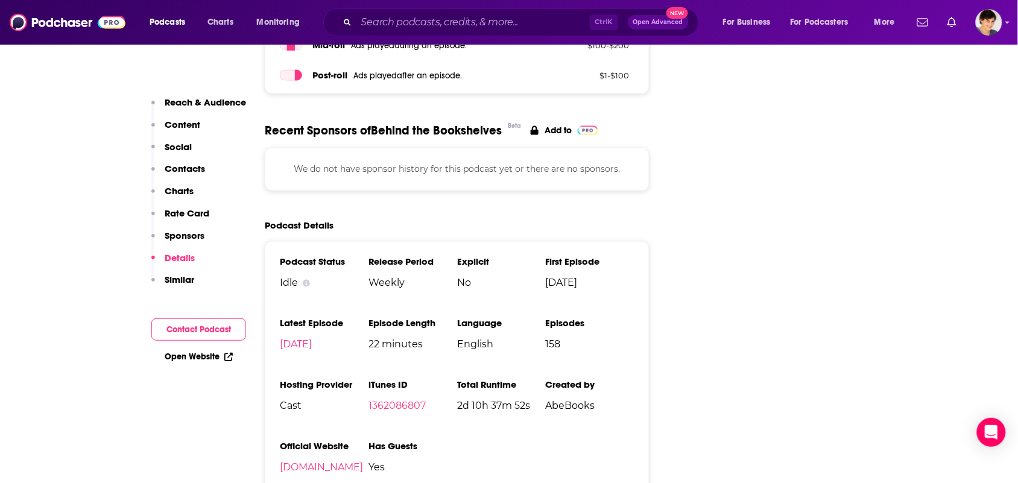
scroll to position [1884, 0]
